Goal: Transaction & Acquisition: Purchase product/service

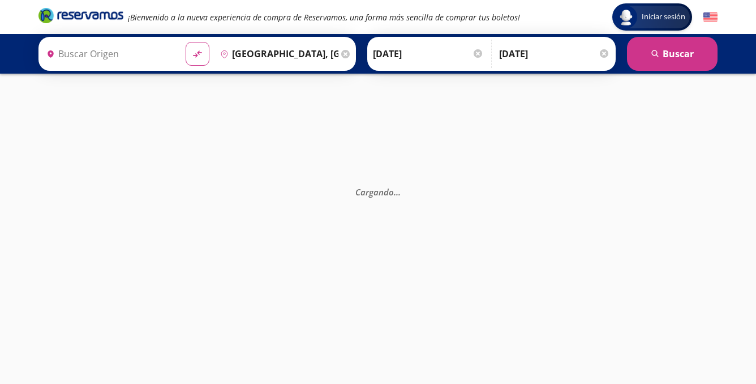
type input "[GEOGRAPHIC_DATA], [GEOGRAPHIC_DATA]"
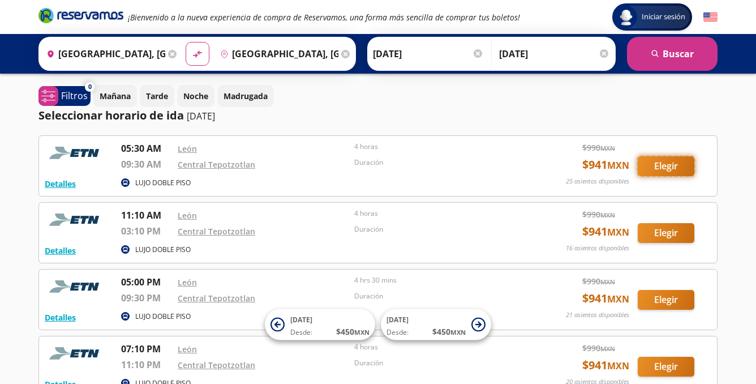
click at [657, 168] on button "Elegir" at bounding box center [666, 166] width 57 height 20
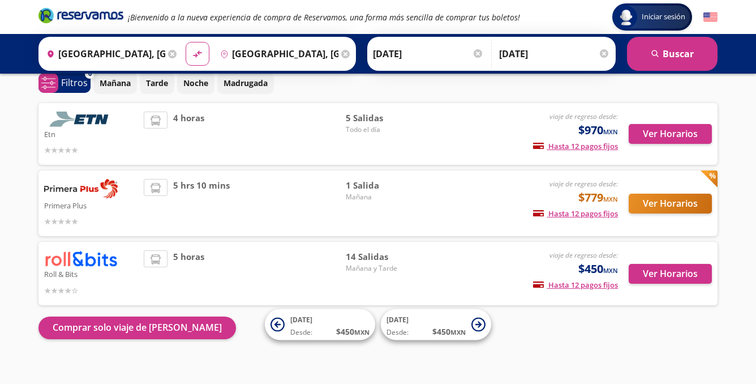
scroll to position [63, 0]
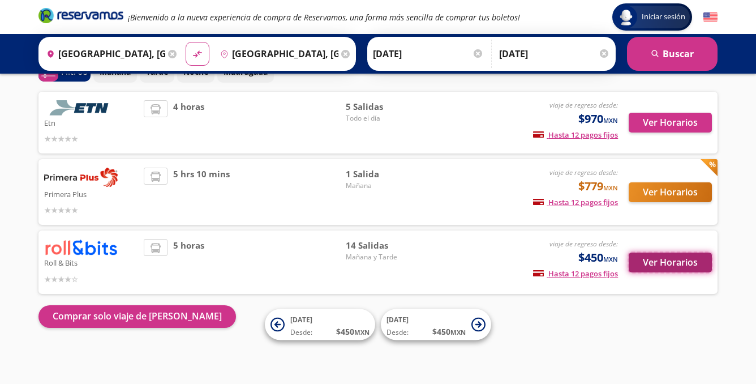
click at [700, 261] on button "Ver Horarios" at bounding box center [670, 262] width 83 height 20
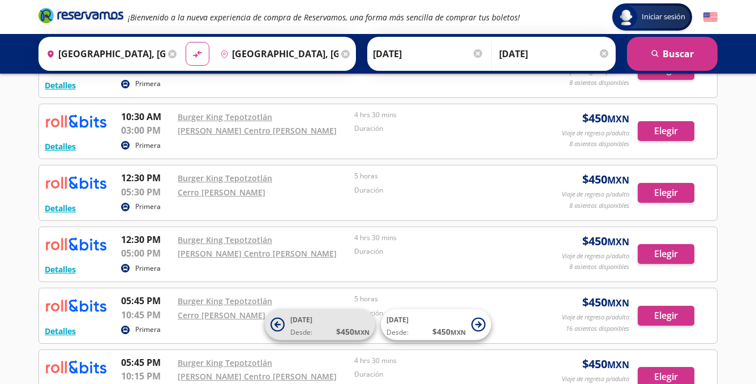
scroll to position [532, 0]
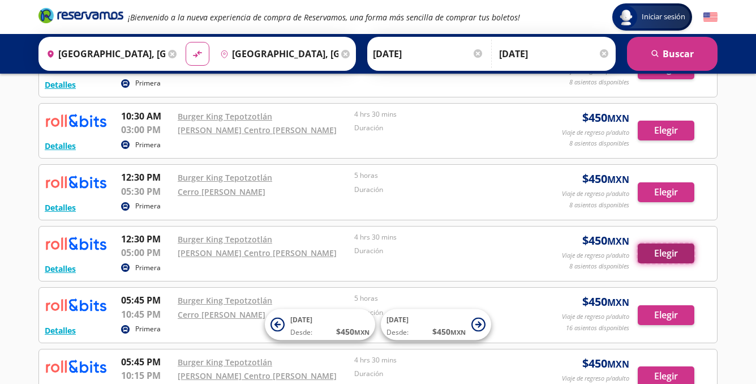
click at [659, 252] on button "Elegir" at bounding box center [666, 253] width 57 height 20
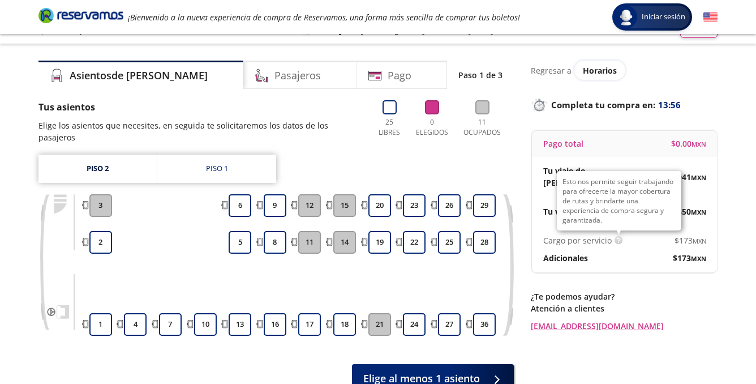
scroll to position [22, 0]
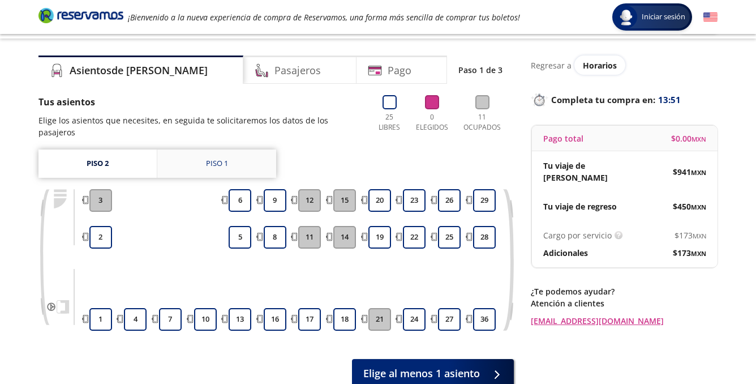
click at [225, 158] on div "Piso 1" at bounding box center [217, 163] width 22 height 11
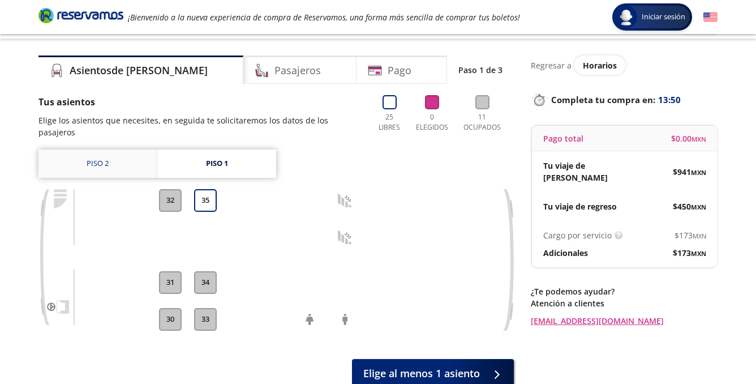
click at [117, 149] on link "Piso 2" at bounding box center [97, 163] width 118 height 28
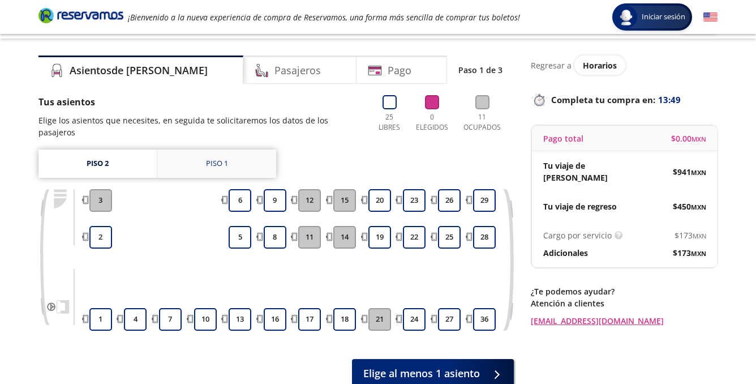
click at [246, 149] on link "Piso 1" at bounding box center [216, 163] width 119 height 28
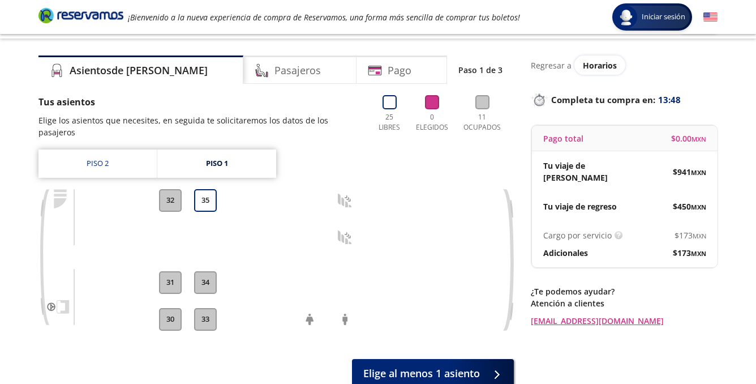
click at [102, 134] on div "Tus asientos Elige los asientos que necesites, en seguida te solicitaremos los …" at bounding box center [275, 241] width 475 height 292
click at [111, 149] on link "Piso 2" at bounding box center [97, 163] width 118 height 28
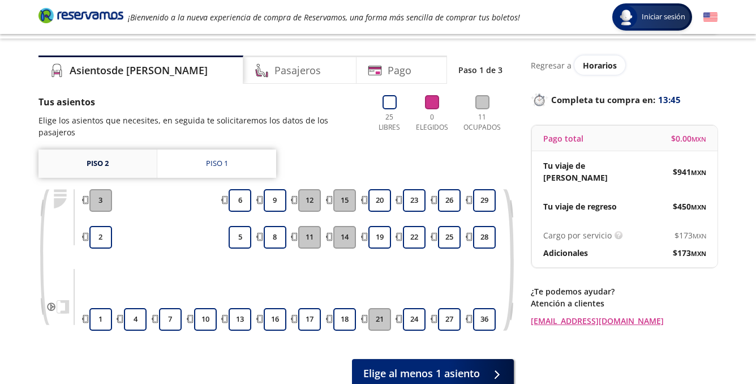
click at [132, 151] on link "Piso 2" at bounding box center [97, 163] width 118 height 28
click at [216, 158] on div "Piso 1" at bounding box center [217, 163] width 22 height 11
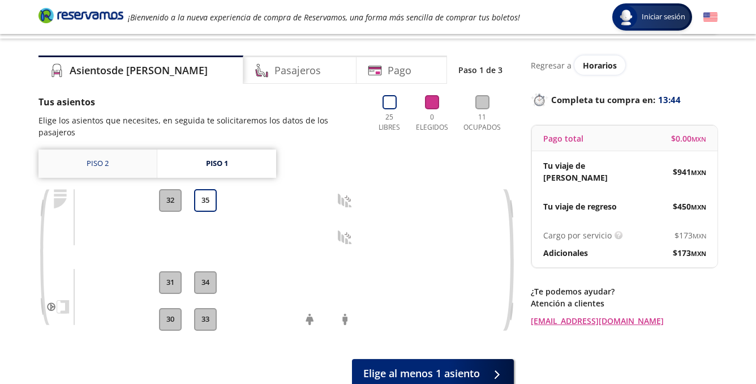
click at [123, 153] on link "Piso 2" at bounding box center [97, 163] width 118 height 28
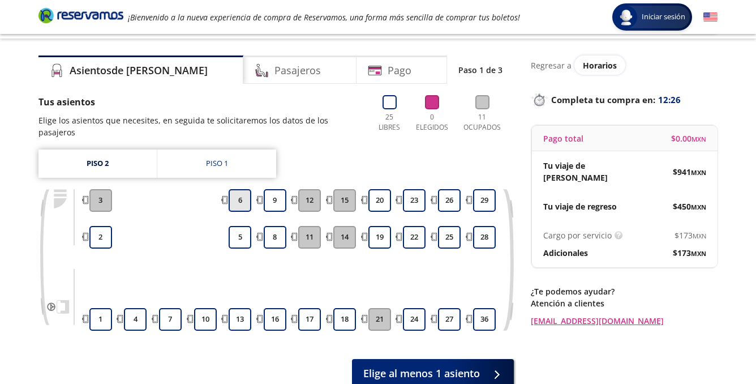
click at [242, 189] on button "6" at bounding box center [240, 200] width 23 height 23
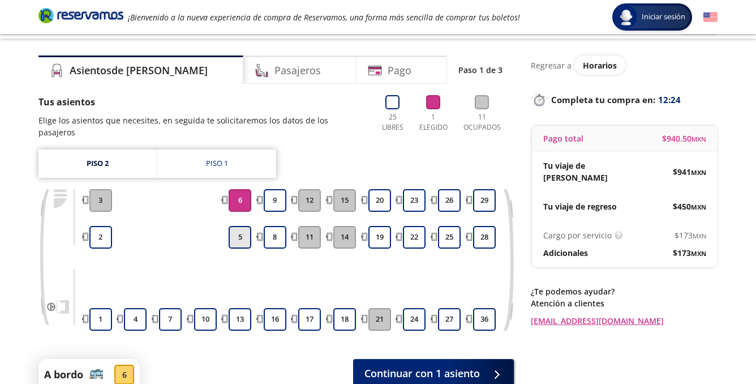
click at [238, 226] on button "5" at bounding box center [240, 237] width 23 height 23
click at [242, 226] on button "5" at bounding box center [240, 237] width 23 height 23
click at [243, 193] on button "6" at bounding box center [240, 200] width 23 height 23
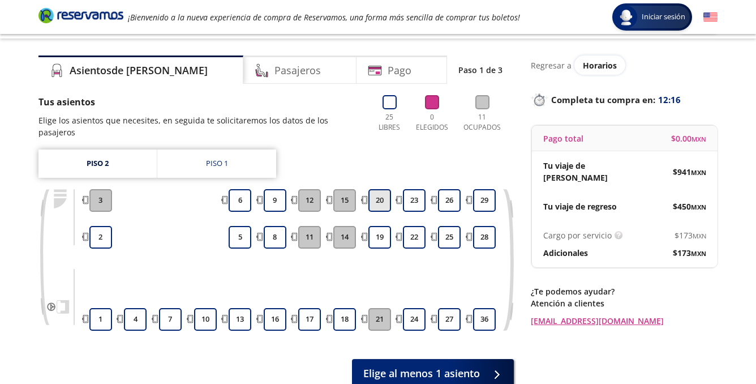
click at [384, 189] on button "20" at bounding box center [379, 200] width 23 height 23
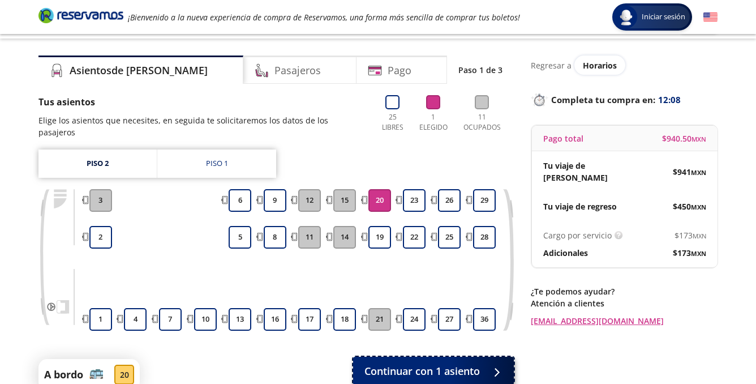
click at [422, 363] on span "Continuar con 1 asiento" at bounding box center [421, 370] width 115 height 15
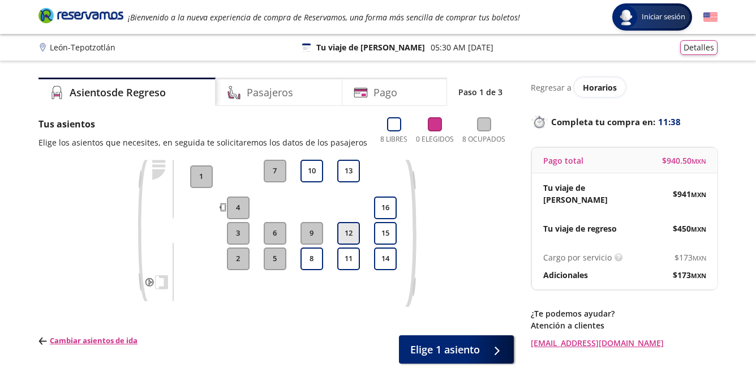
click at [351, 236] on button "12" at bounding box center [348, 233] width 23 height 23
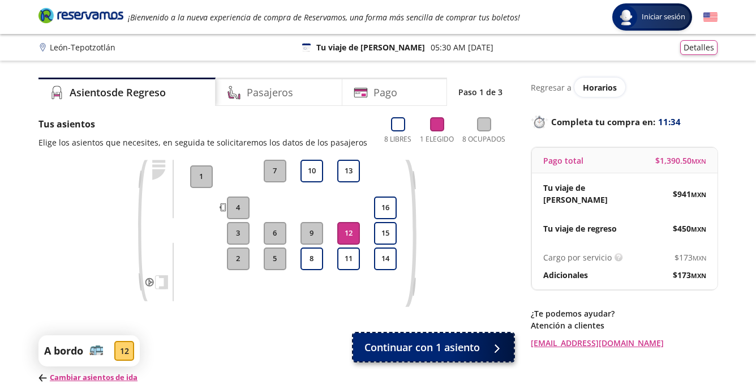
click at [457, 351] on span "Continuar con 1 asiento" at bounding box center [421, 347] width 115 height 15
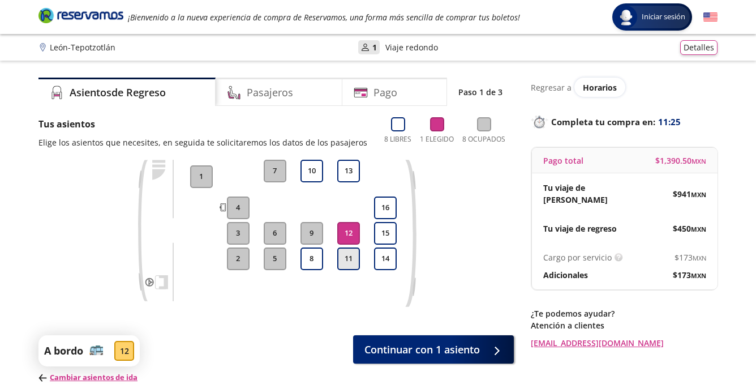
click at [345, 259] on button "11" at bounding box center [348, 258] width 23 height 23
click at [361, 229] on div "12" at bounding box center [348, 233] width 28 height 23
click at [354, 230] on button "12" at bounding box center [348, 233] width 23 height 23
click at [356, 262] on button "11" at bounding box center [348, 258] width 23 height 23
click at [352, 226] on button "12" at bounding box center [348, 233] width 23 height 23
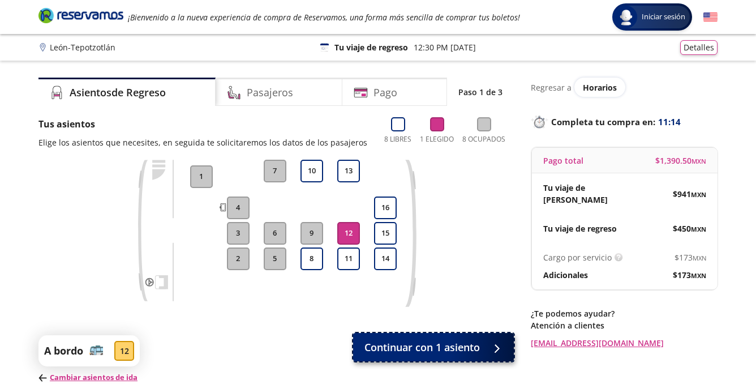
click at [409, 344] on span "Continuar con 1 asiento" at bounding box center [421, 347] width 115 height 15
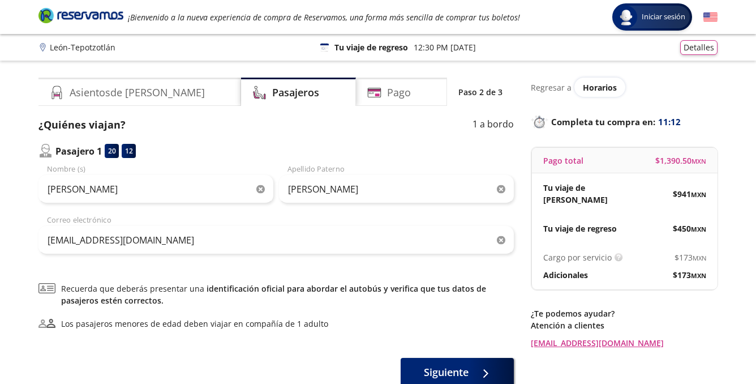
click at [263, 188] on icon "button" at bounding box center [260, 189] width 8 height 8
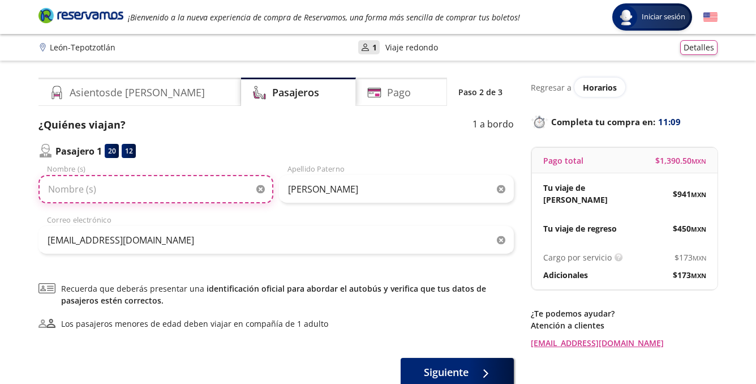
click at [208, 181] on input "Nombre (s)" at bounding box center [155, 189] width 235 height 28
type input "[PERSON_NAME]"
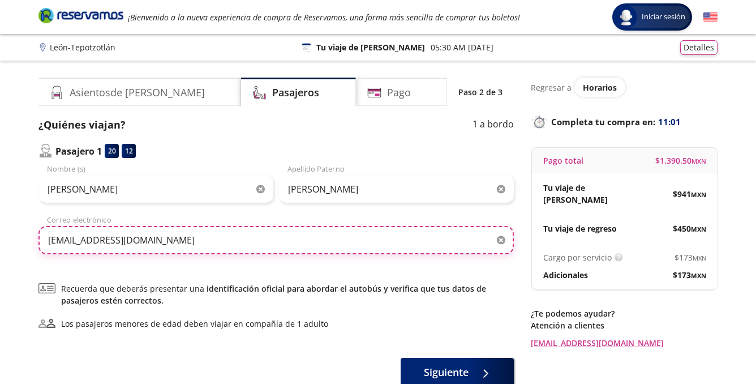
click at [268, 246] on input "[EMAIL_ADDRESS][DOMAIN_NAME]" at bounding box center [275, 240] width 475 height 28
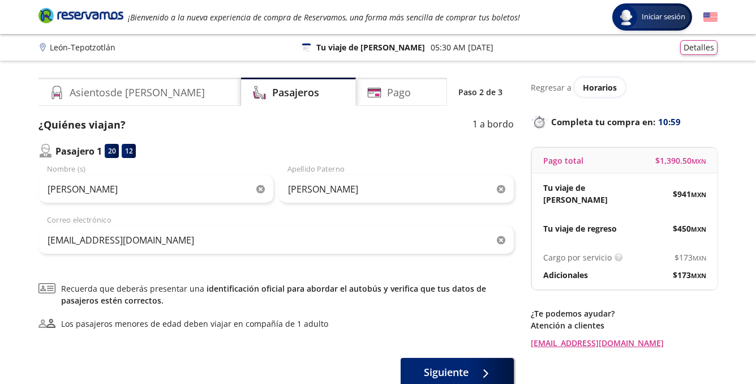
click at [502, 241] on icon "button" at bounding box center [501, 240] width 8 height 8
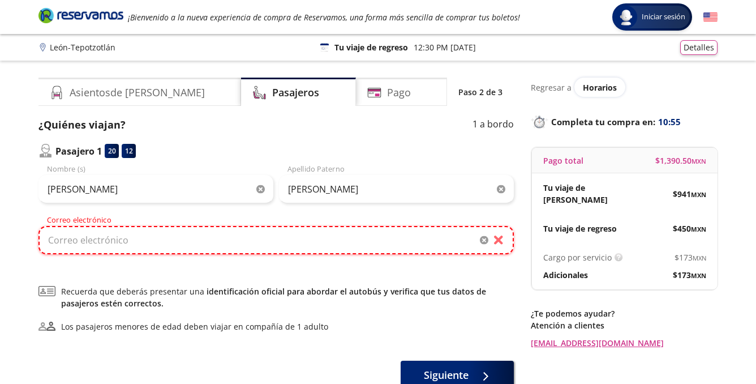
click at [445, 239] on input "Correo electrónico" at bounding box center [275, 240] width 475 height 28
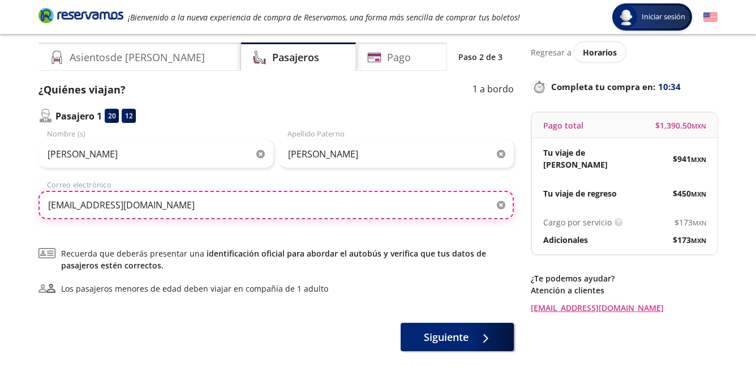
scroll to position [46, 0]
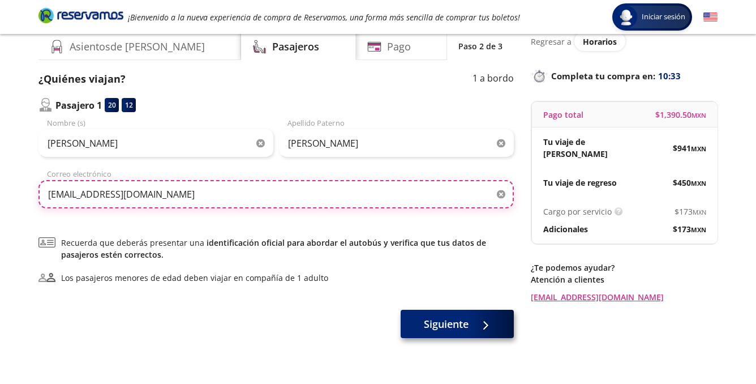
type input "[EMAIL_ADDRESS][DOMAIN_NAME]"
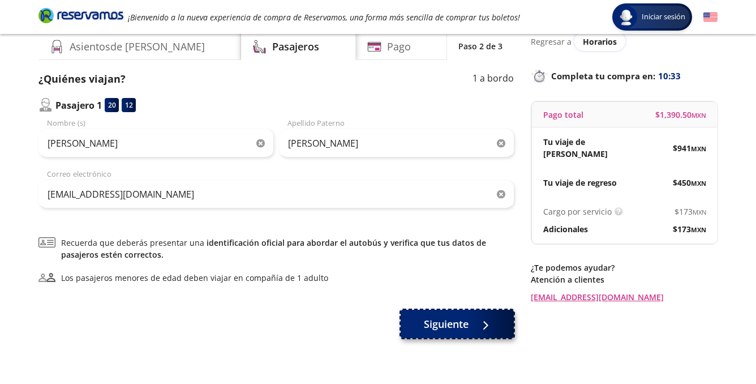
click at [454, 323] on span "Siguiente" at bounding box center [446, 323] width 45 height 15
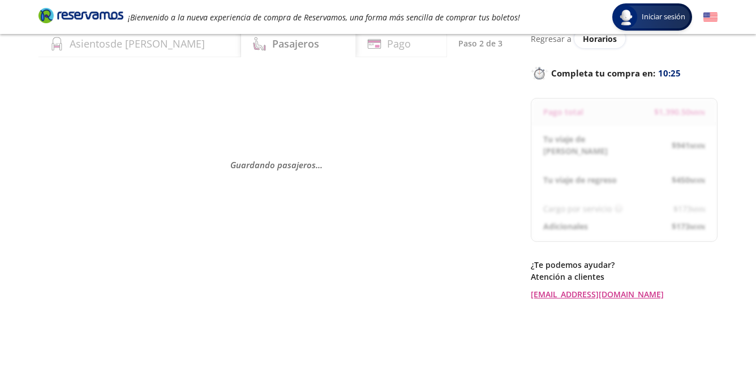
scroll to position [0, 0]
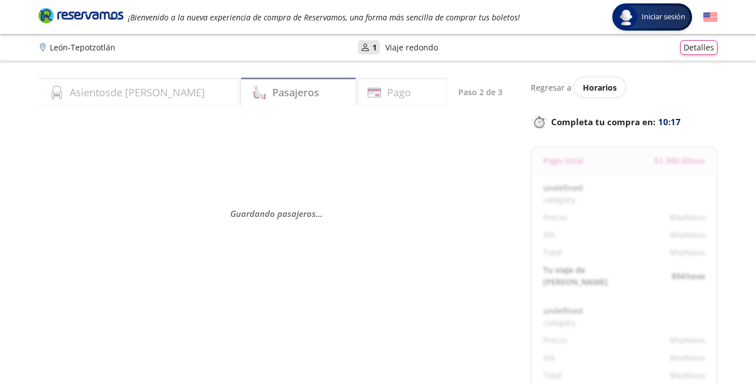
select select "MX"
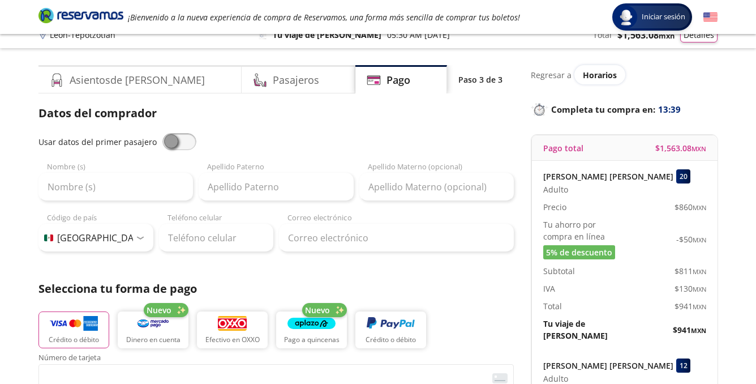
scroll to position [13, 0]
click at [175, 143] on span at bounding box center [179, 140] width 34 height 17
click at [162, 132] on input "checkbox" at bounding box center [162, 132] width 0 height 0
type input "[PERSON_NAME]"
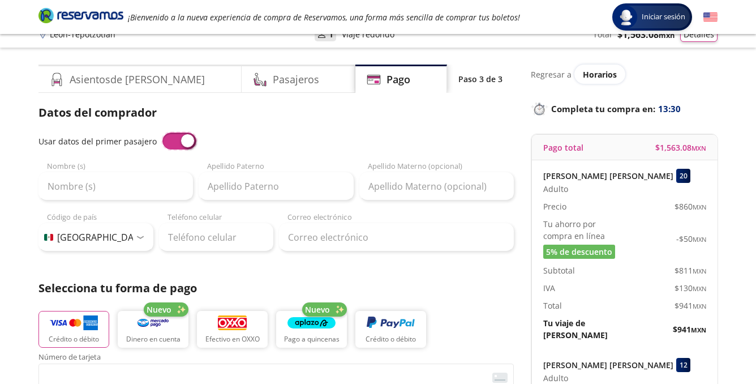
type input "[EMAIL_ADDRESS][DOMAIN_NAME]"
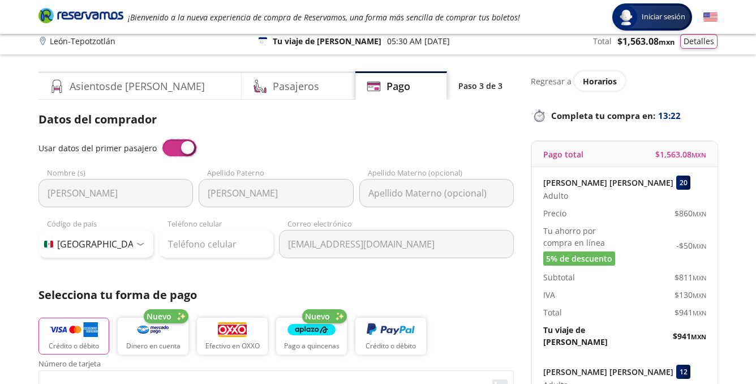
scroll to position [5, 0]
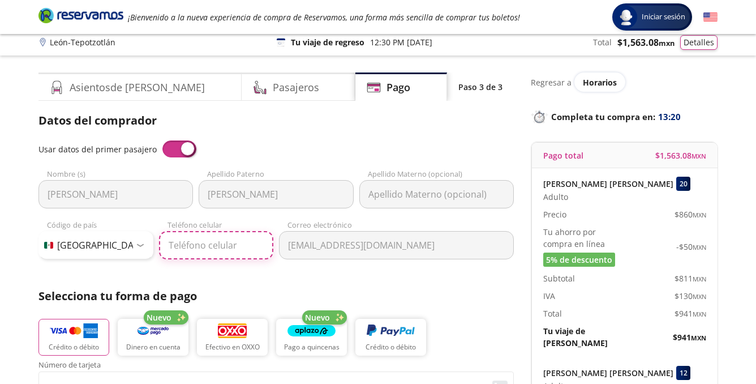
click at [186, 251] on input "Teléfono celular" at bounding box center [216, 245] width 115 height 28
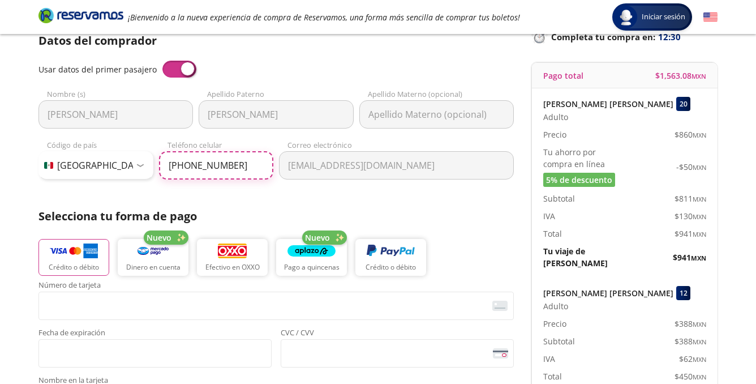
scroll to position [91, 0]
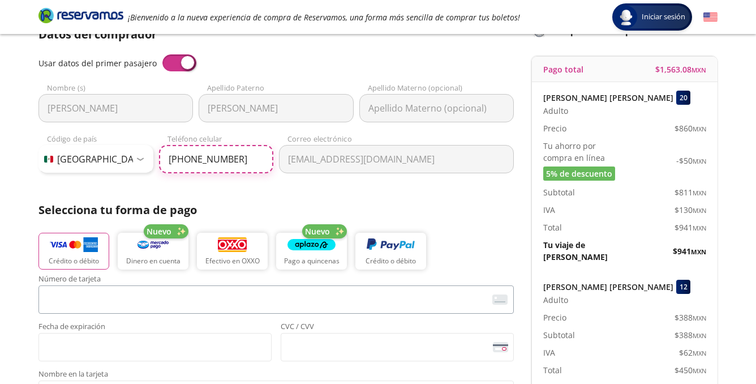
type input "[PHONE_NUMBER]"
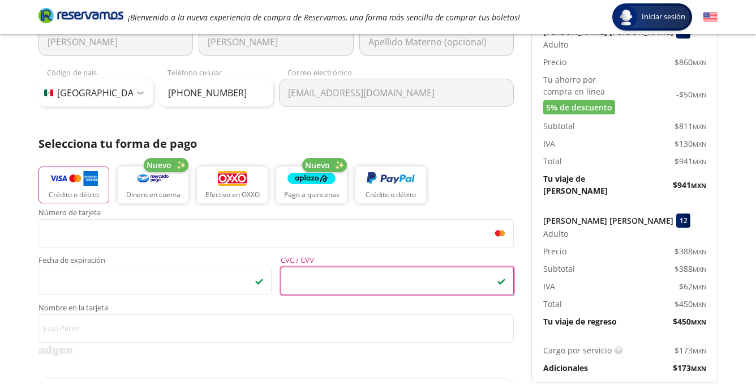
scroll to position [270, 0]
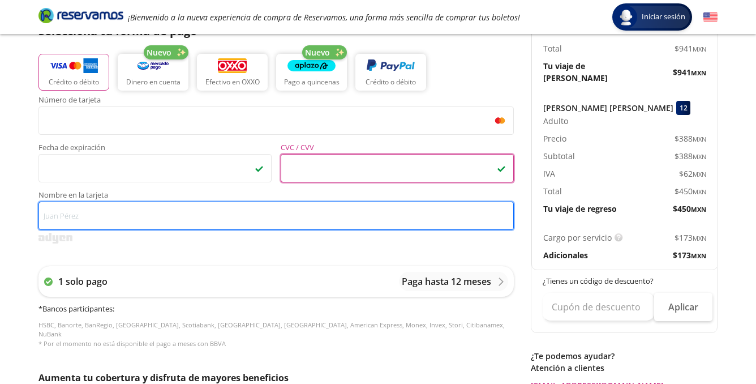
click at [129, 213] on input "Nombre en la tarjeta" at bounding box center [275, 215] width 475 height 28
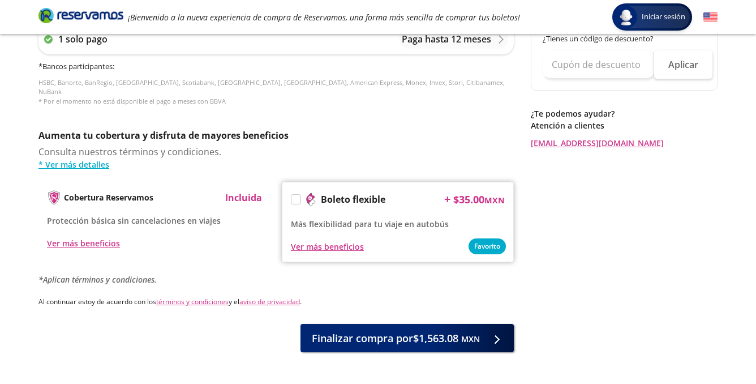
scroll to position [545, 0]
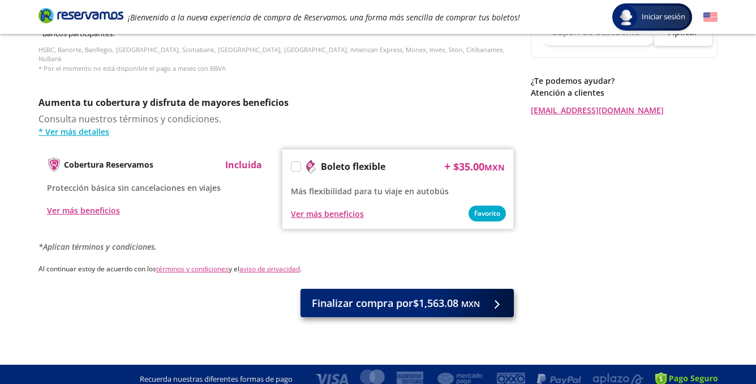
type input "[PERSON_NAME]"
click at [434, 300] on span "Finalizar compra por $1,563.08 MXN" at bounding box center [396, 302] width 168 height 15
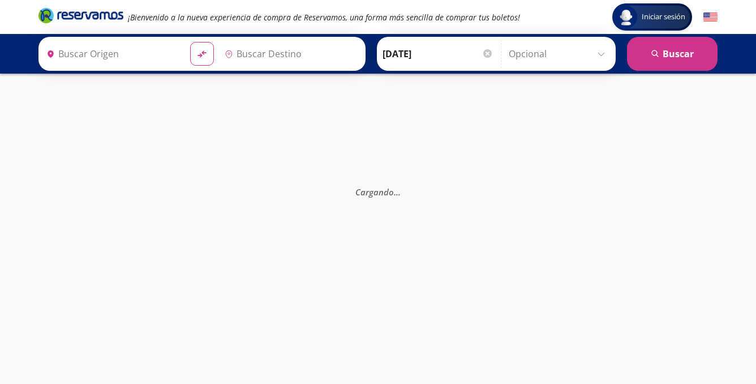
type input "[GEOGRAPHIC_DATA], [GEOGRAPHIC_DATA]"
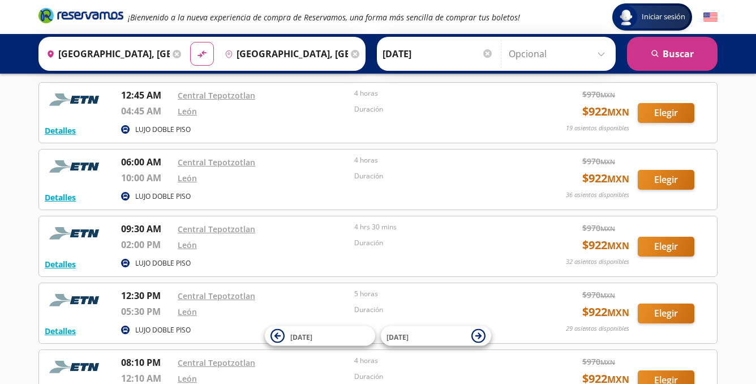
scroll to position [208, 0]
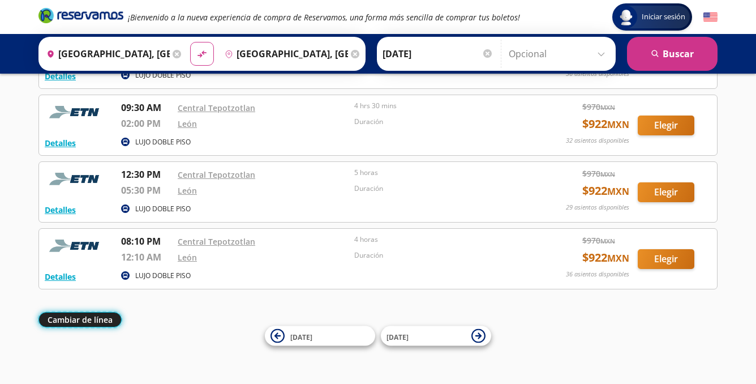
click at [106, 320] on button "Cambiar de línea" at bounding box center [79, 319] width 83 height 15
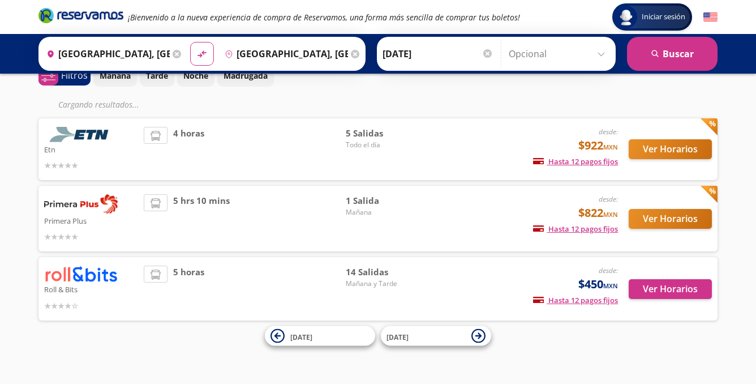
scroll to position [59, 0]
click at [652, 286] on button "Ver Horarios" at bounding box center [670, 289] width 83 height 20
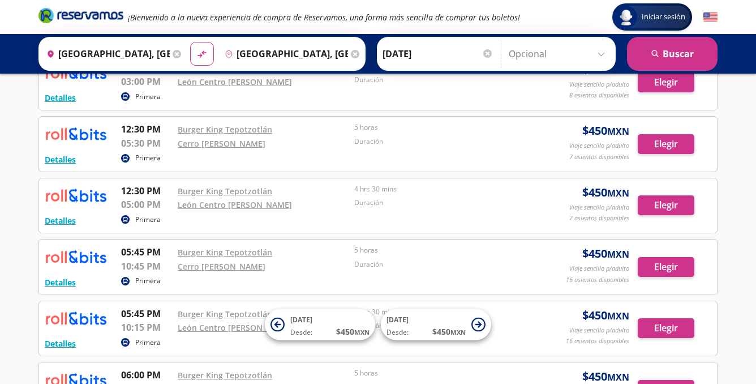
scroll to position [512, 0]
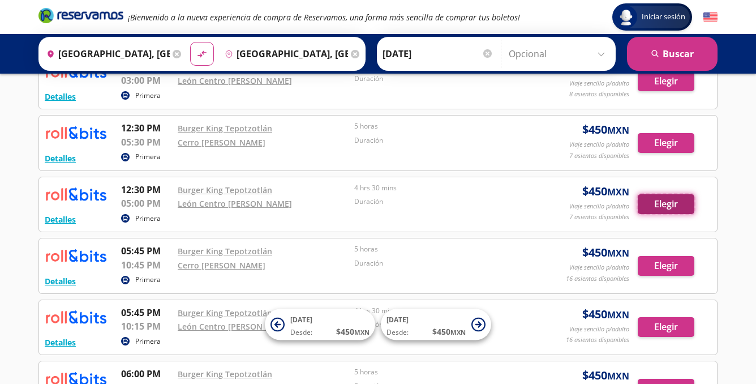
click at [685, 208] on button "Elegir" at bounding box center [666, 204] width 57 height 20
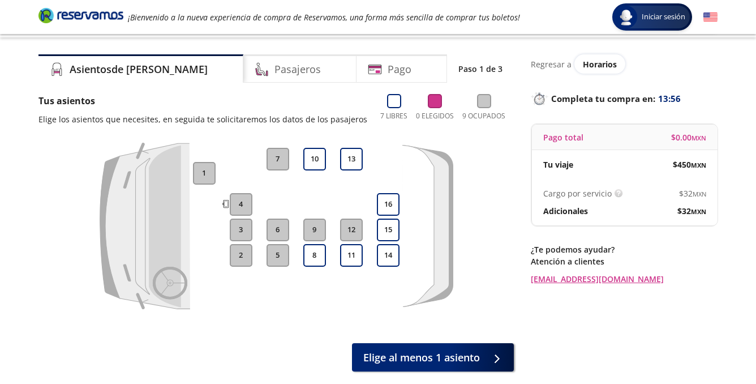
scroll to position [24, 0]
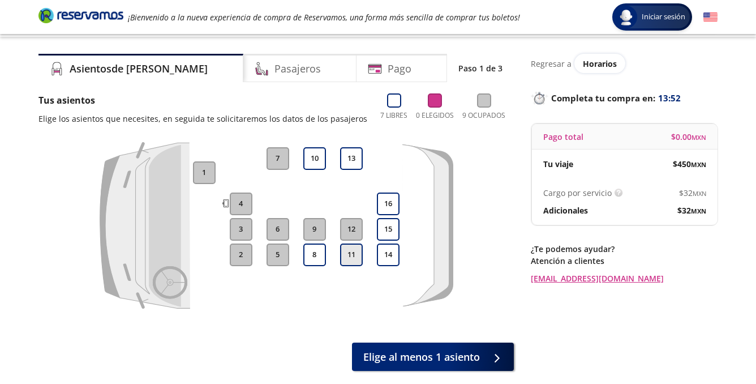
click at [351, 258] on button "11" at bounding box center [351, 254] width 23 height 23
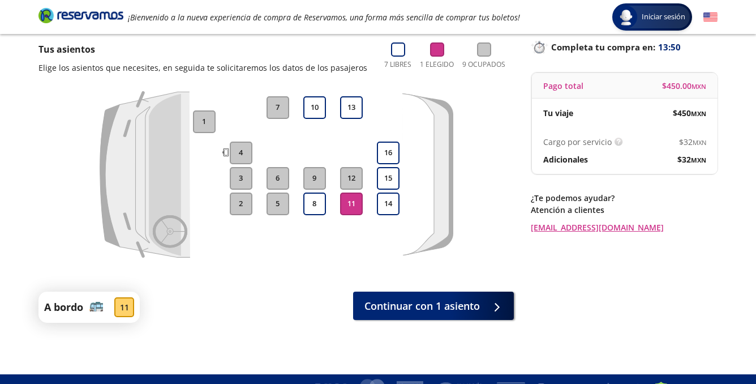
scroll to position [80, 0]
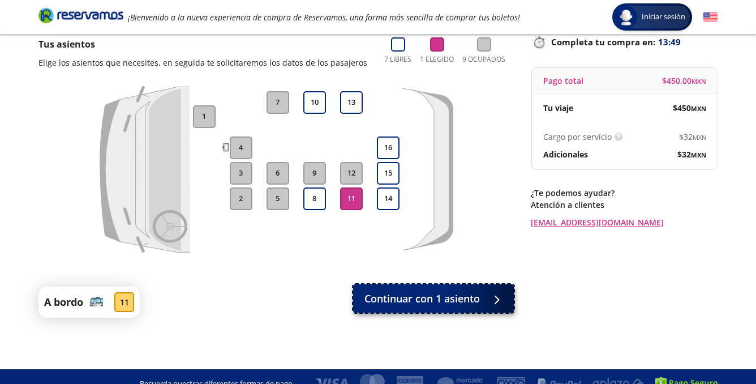
click at [481, 307] on button "Continuar con 1 asiento" at bounding box center [433, 298] width 161 height 28
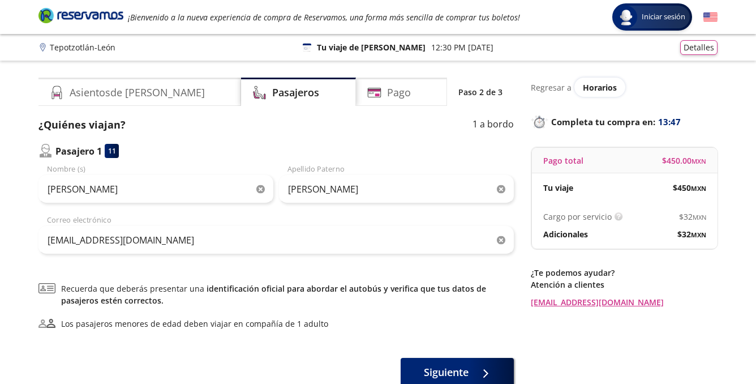
click at [264, 187] on icon "button" at bounding box center [260, 189] width 8 height 8
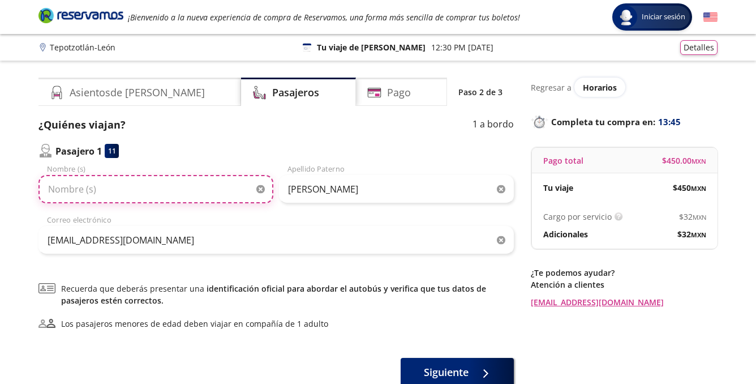
click at [219, 186] on input "Nombre (s)" at bounding box center [155, 189] width 235 height 28
type input "m"
type input "Matías"
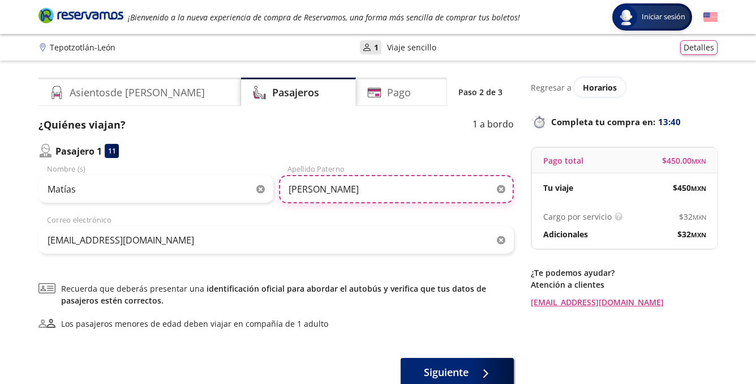
click at [382, 194] on input "[PERSON_NAME]" at bounding box center [396, 189] width 235 height 28
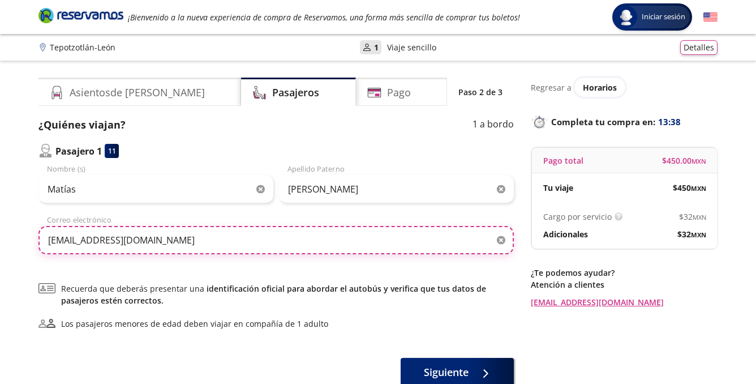
click at [177, 239] on input "[EMAIL_ADDRESS][DOMAIN_NAME]" at bounding box center [275, 240] width 475 height 28
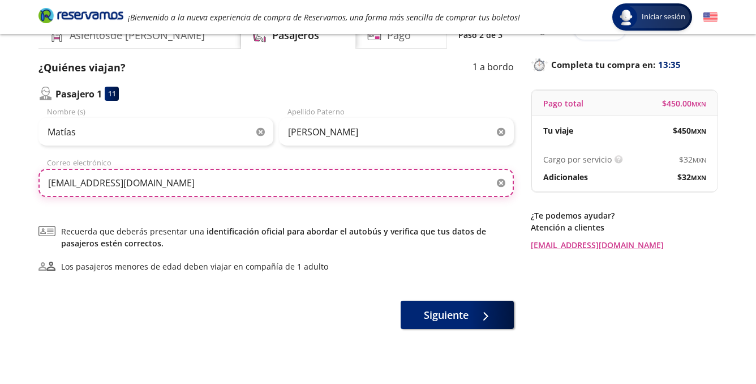
scroll to position [58, 0]
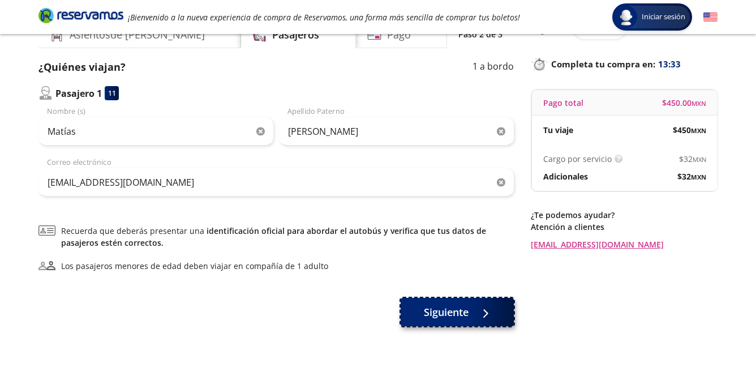
click at [468, 319] on button "Siguiente" at bounding box center [457, 312] width 113 height 28
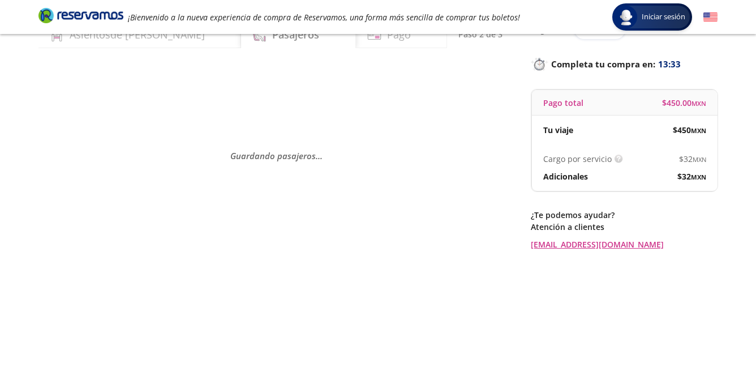
scroll to position [0, 0]
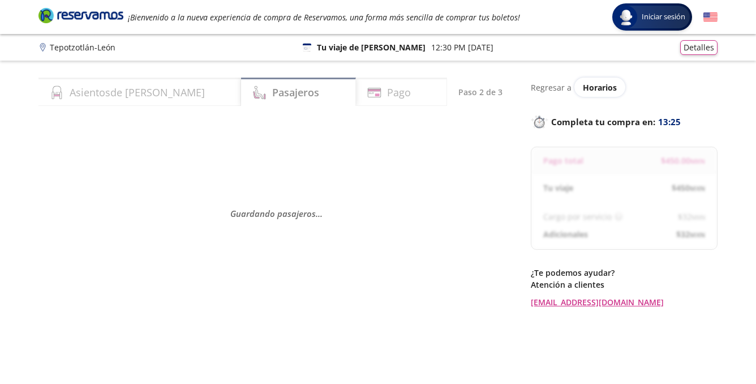
click at [155, 89] on div "Asientos de Ida" at bounding box center [139, 92] width 203 height 28
click at [272, 95] on h4 "Pasajeros" at bounding box center [295, 92] width 47 height 15
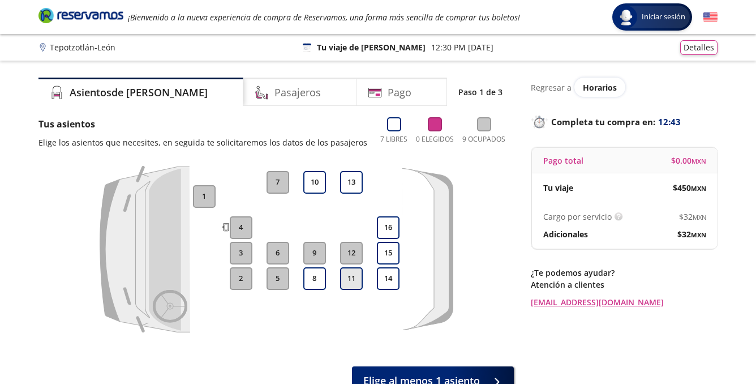
click at [346, 280] on button "11" at bounding box center [351, 278] width 23 height 23
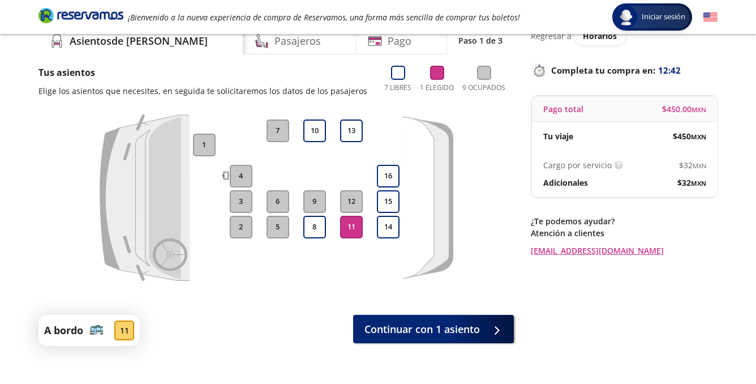
scroll to position [65, 0]
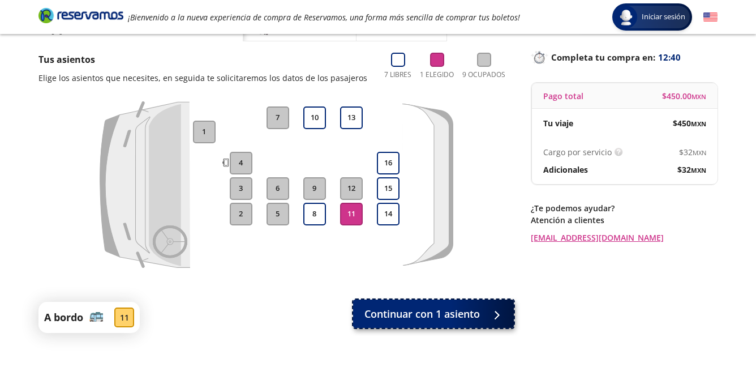
click at [441, 308] on span "Continuar con 1 asiento" at bounding box center [421, 313] width 115 height 15
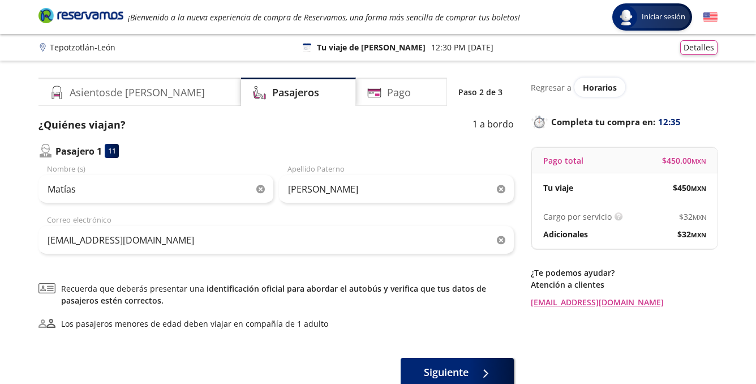
scroll to position [93, 0]
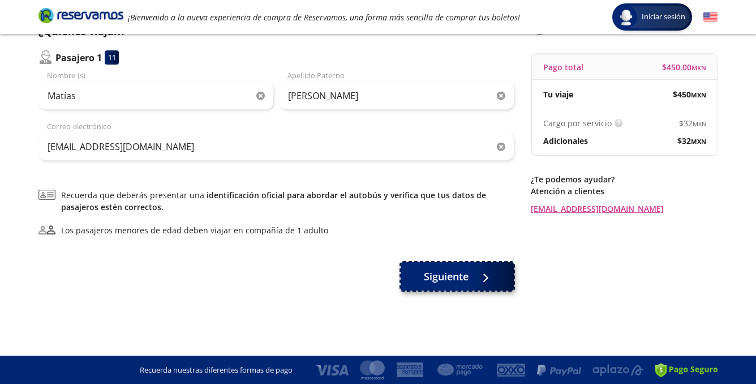
click at [453, 276] on span "Siguiente" at bounding box center [446, 276] width 45 height 15
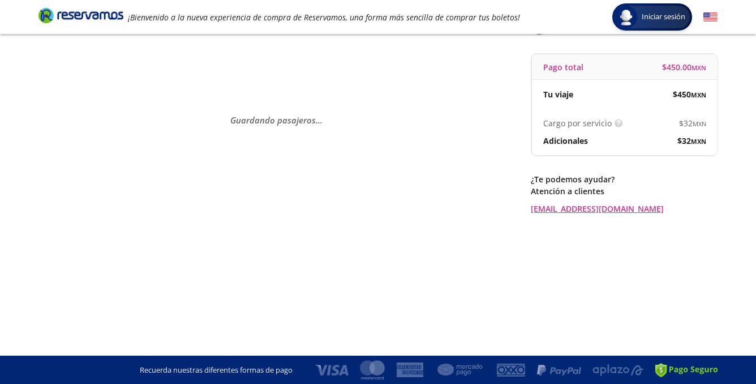
scroll to position [0, 0]
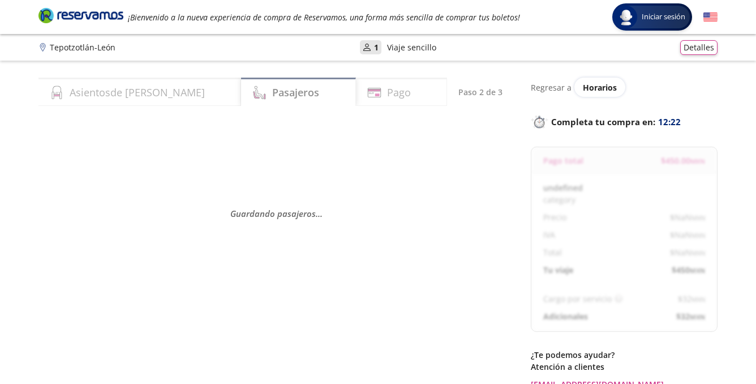
select select "MX"
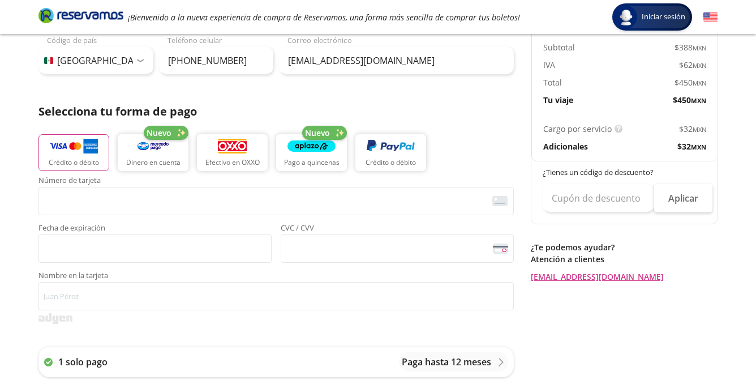
scroll to position [191, 0]
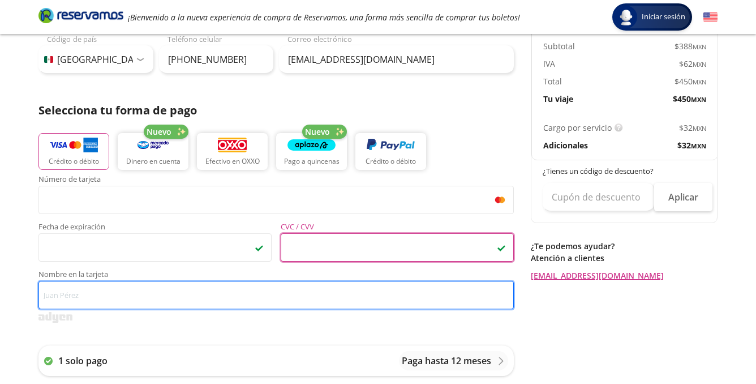
click at [92, 297] on input "Nombre en la tarjeta" at bounding box center [275, 295] width 475 height 28
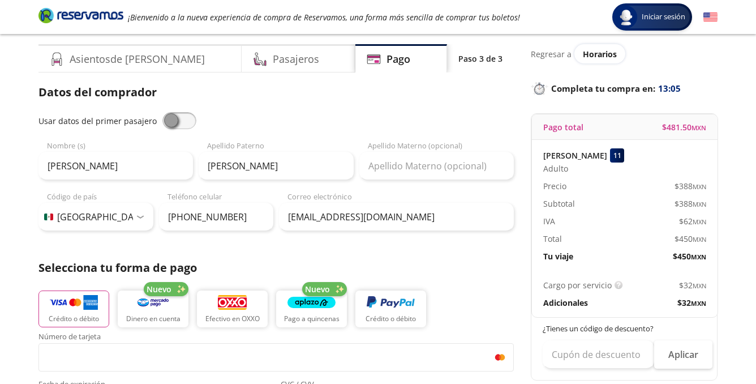
scroll to position [0, 0]
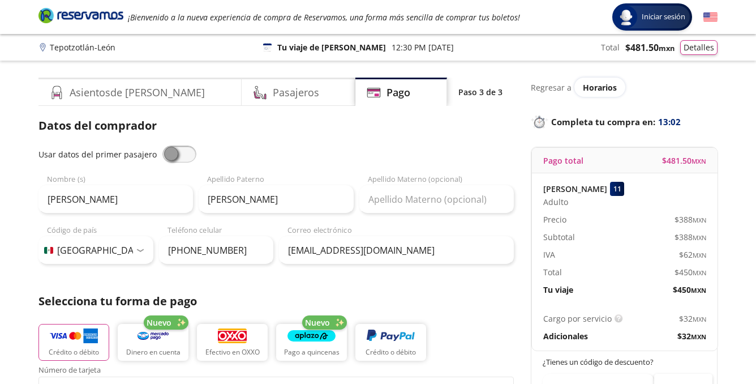
type input "[PERSON_NAME]"
click at [570, 204] on div "Adulto" at bounding box center [624, 202] width 163 height 12
click at [558, 196] on span "Adulto" at bounding box center [555, 202] width 25 height 12
click at [560, 200] on span "Adulto" at bounding box center [555, 202] width 25 height 12
click at [698, 52] on button "Detalles" at bounding box center [698, 45] width 37 height 15
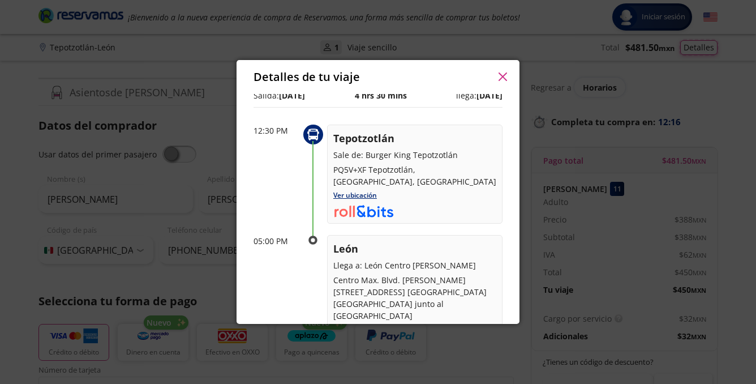
scroll to position [14, 0]
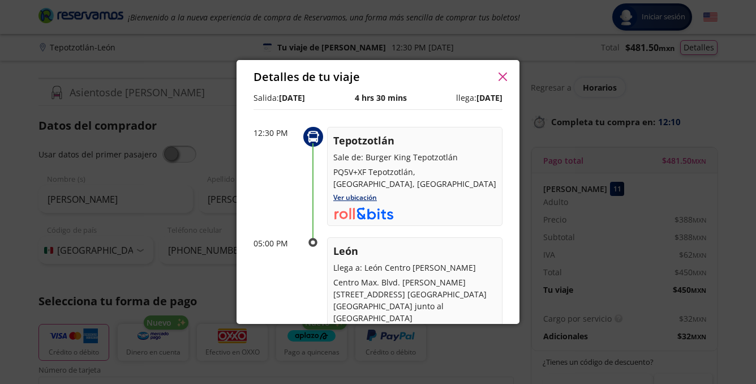
click at [504, 77] on icon "button" at bounding box center [503, 76] width 8 height 8
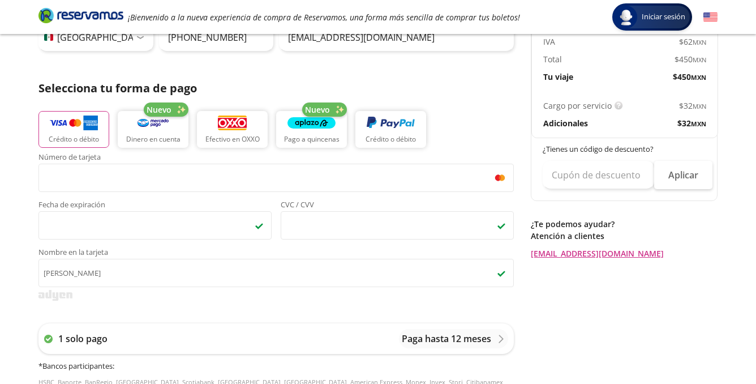
scroll to position [545, 0]
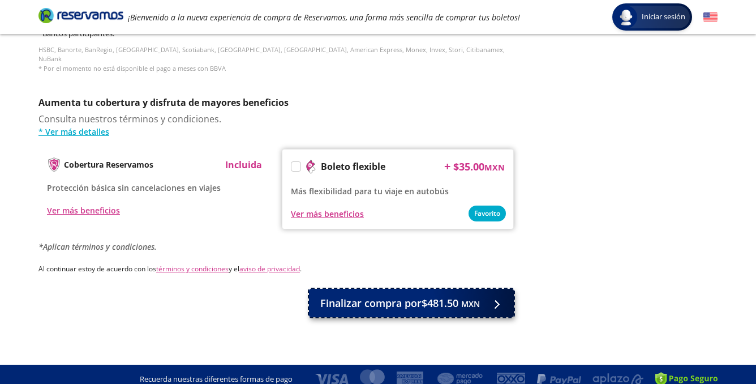
click at [482, 289] on button "Finalizar compra por $481.50 MXN" at bounding box center [411, 303] width 205 height 28
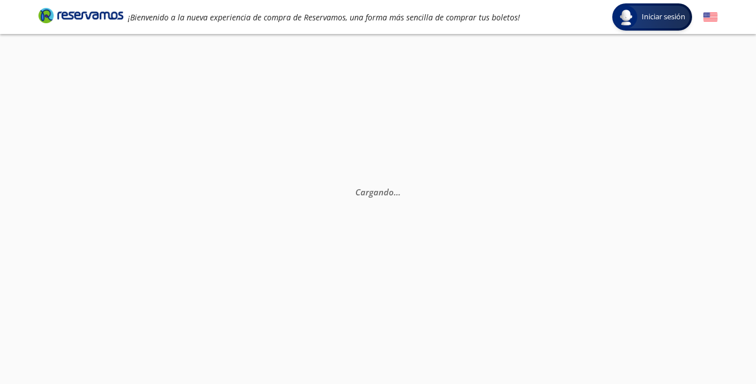
scroll to position [0, 0]
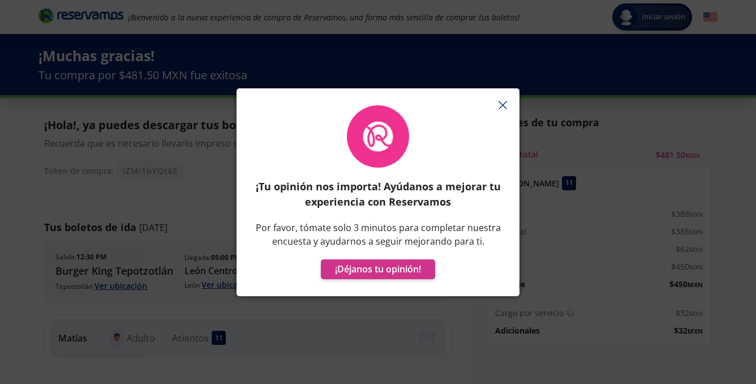
click at [499, 105] on icon "button" at bounding box center [503, 105] width 8 height 8
